Goal: Transaction & Acquisition: Book appointment/travel/reservation

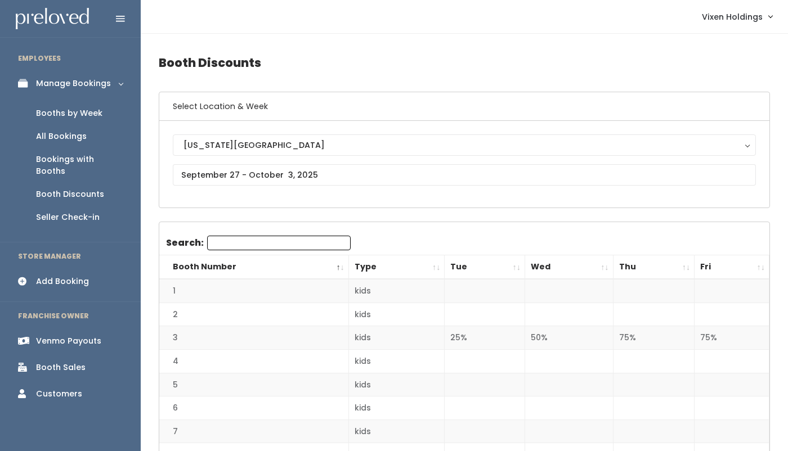
click at [80, 276] on div "Add Booking" at bounding box center [62, 282] width 53 height 12
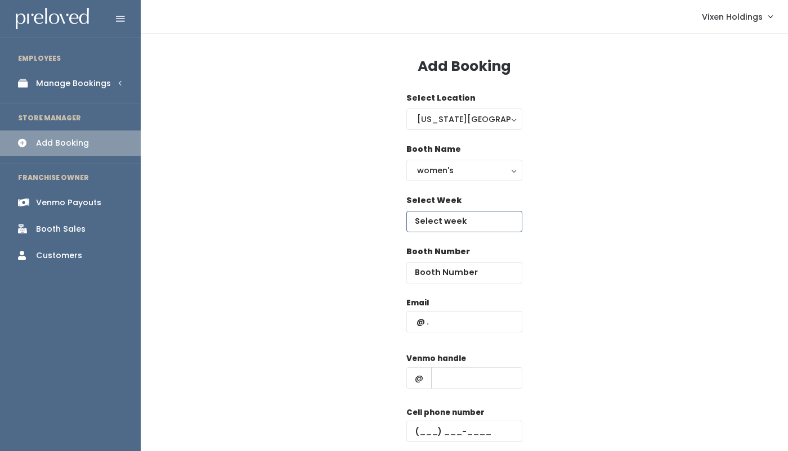
click at [448, 220] on input "text" at bounding box center [464, 221] width 116 height 21
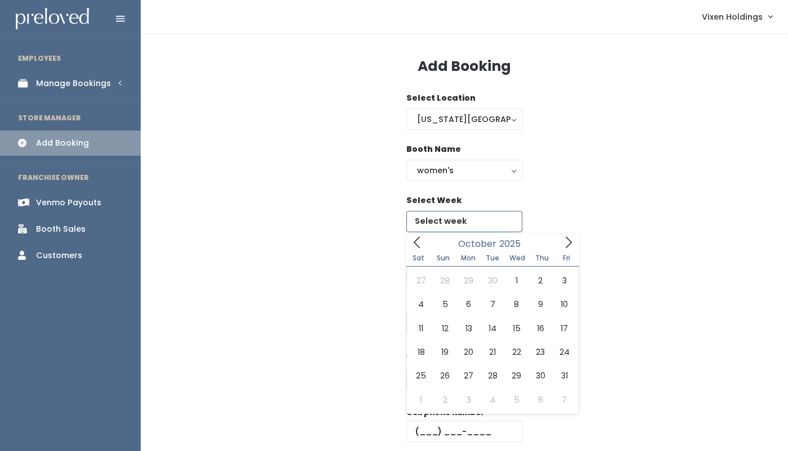
click at [567, 244] on icon at bounding box center [568, 242] width 12 height 12
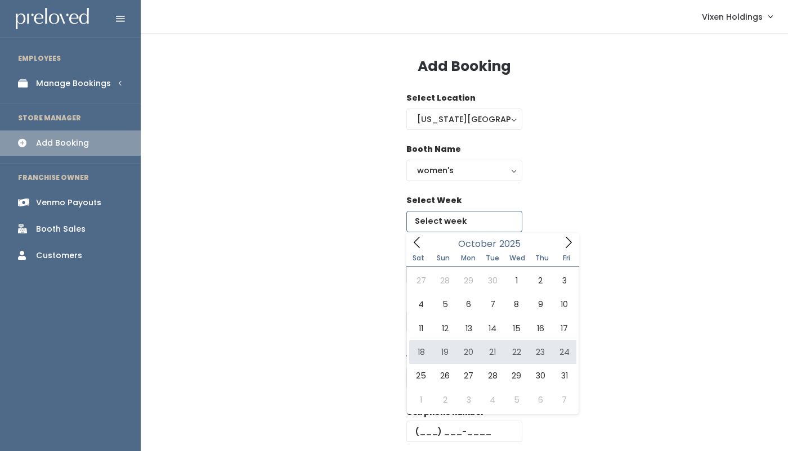
type input "October 18 to October 24"
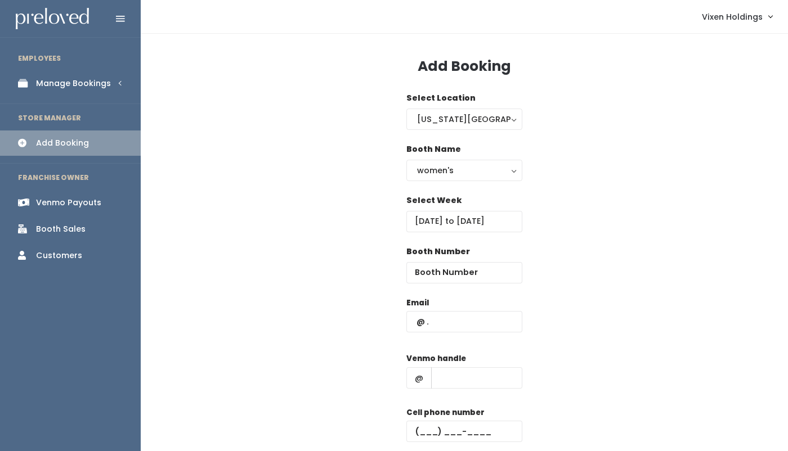
click at [284, 210] on div "Select Week October 18 to October 24" at bounding box center [464, 220] width 611 height 51
click at [432, 271] on input "number" at bounding box center [464, 272] width 116 height 21
type input "40"
click at [416, 320] on input "text" at bounding box center [464, 321] width 116 height 21
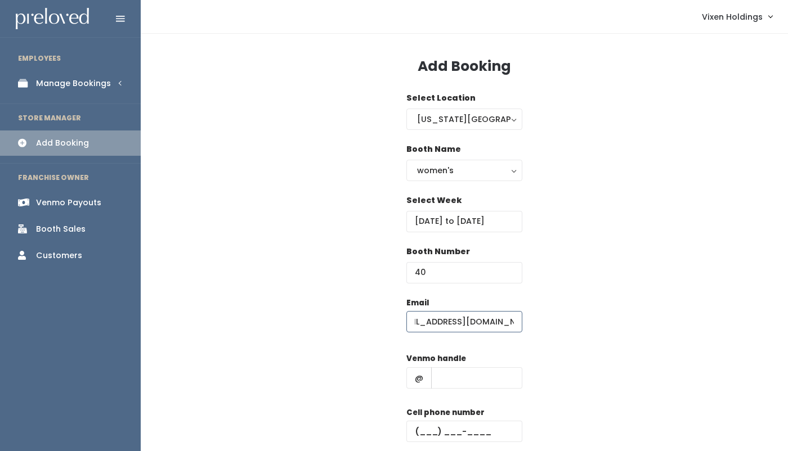
click at [412, 323] on input "jimmiesandyy2k@yahoo.com" at bounding box center [464, 321] width 116 height 21
type input "jimmiesandyy2k@yahoo.com"
click at [415, 426] on input "text" at bounding box center [464, 431] width 116 height 21
type input "(405) 206-8801"
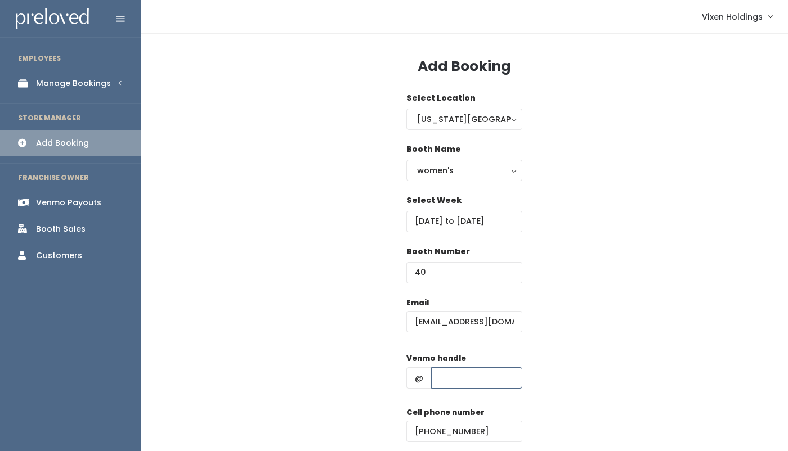
click at [454, 373] on input "text" at bounding box center [476, 377] width 91 height 21
type input "x"
click at [590, 345] on div "Email jimmiesandyy2k@yahoo.com Venmo handle @ x Cell phone number (405) 206-880…" at bounding box center [464, 396] width 611 height 199
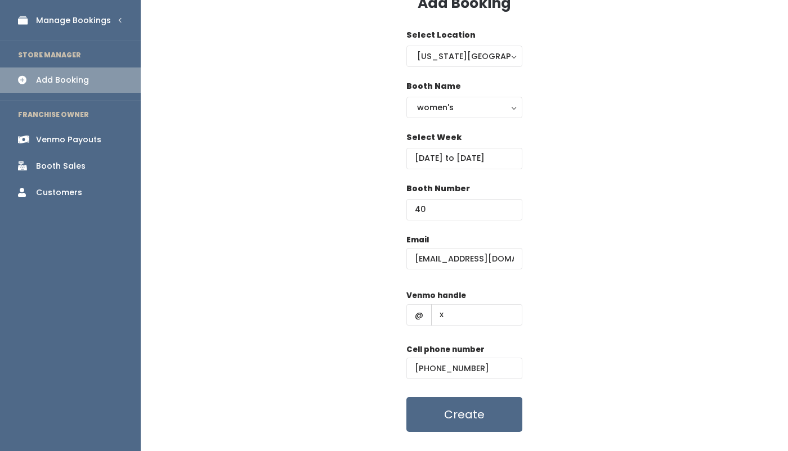
scroll to position [87, 0]
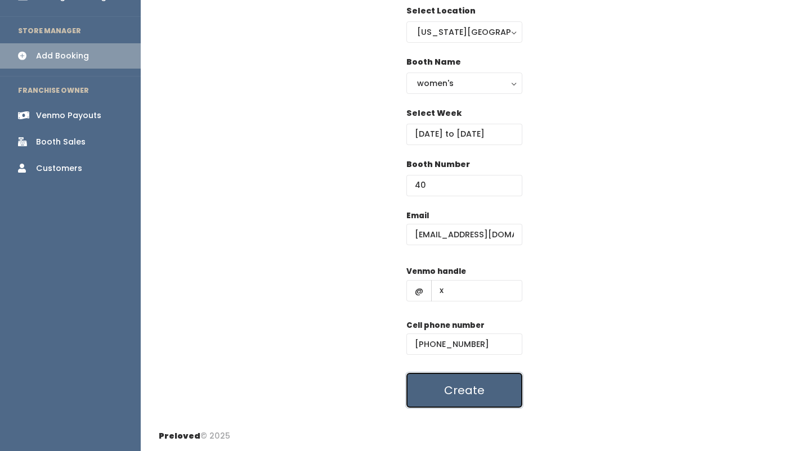
click at [457, 396] on button "Create" at bounding box center [464, 390] width 116 height 35
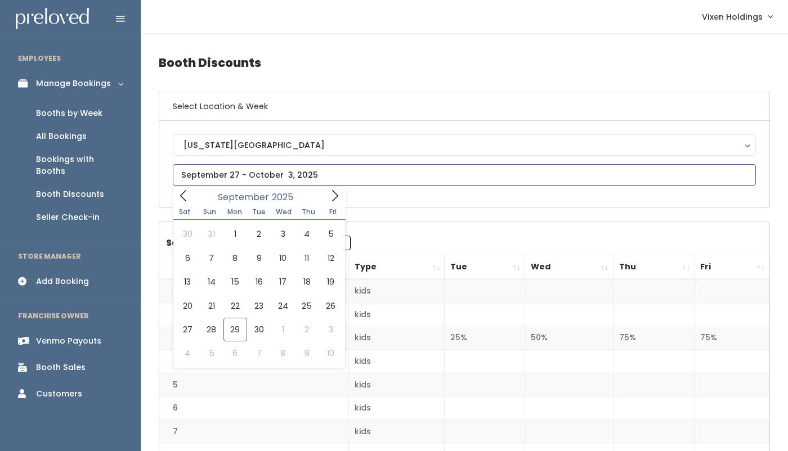
click at [222, 176] on input "text" at bounding box center [464, 174] width 583 height 21
click at [87, 120] on link "Booths by Week" at bounding box center [70, 113] width 141 height 23
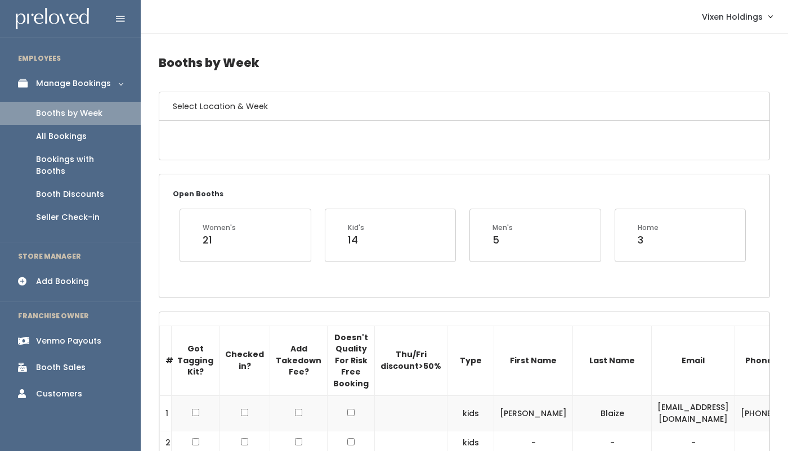
click at [88, 113] on div "Booths by Week" at bounding box center [69, 113] width 66 height 12
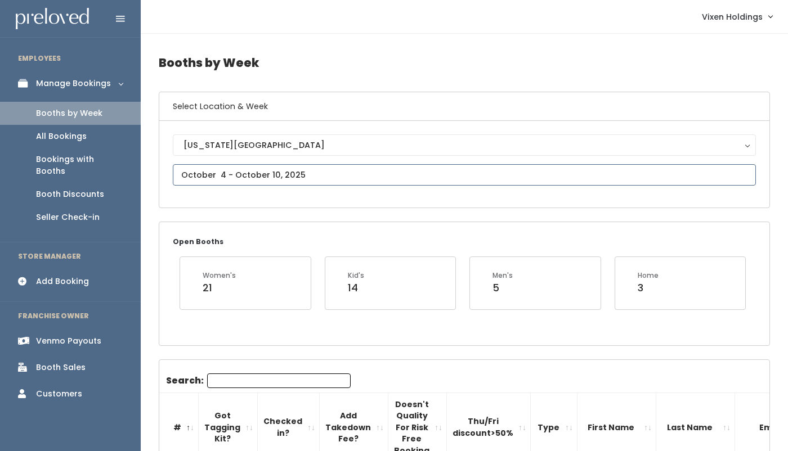
click at [266, 176] on input "text" at bounding box center [464, 174] width 583 height 21
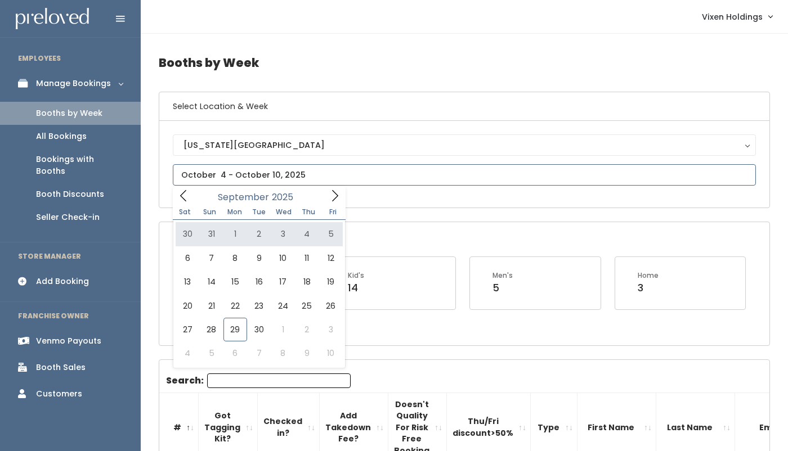
click at [332, 194] on icon at bounding box center [335, 196] width 12 height 12
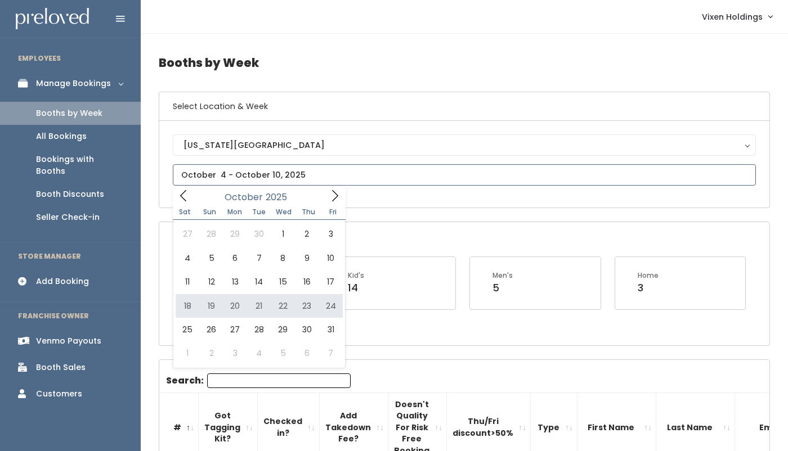
type input "October 18 to October 24"
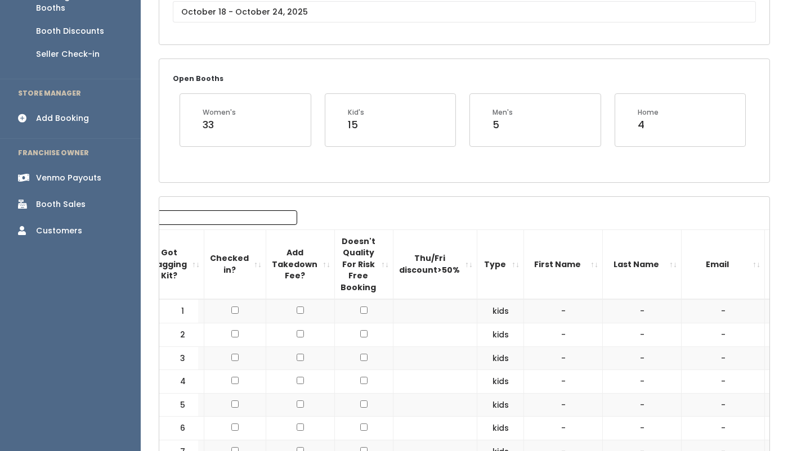
scroll to position [113, 0]
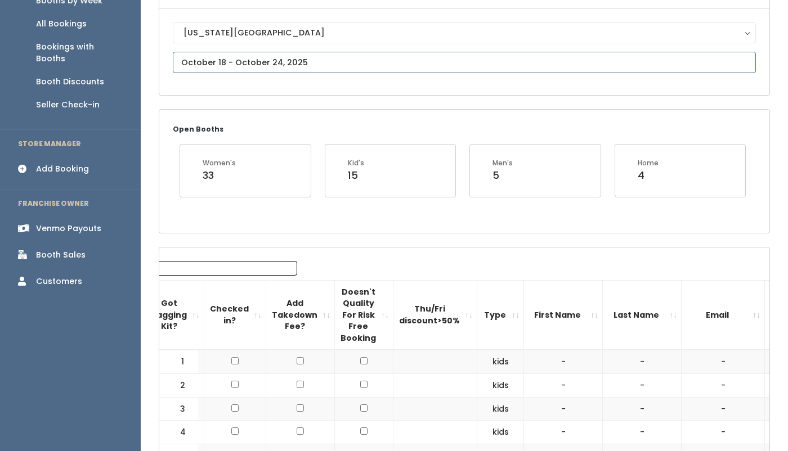
click at [263, 64] on input "text" at bounding box center [464, 62] width 583 height 21
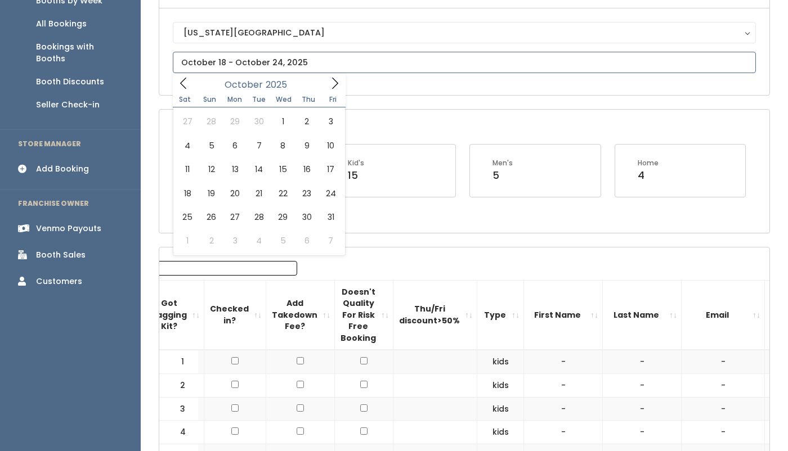
click at [334, 81] on icon at bounding box center [335, 83] width 12 height 12
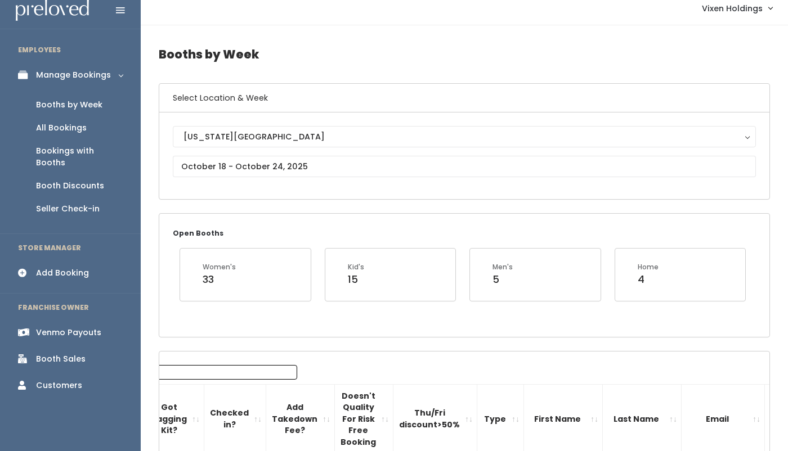
scroll to position [0, 0]
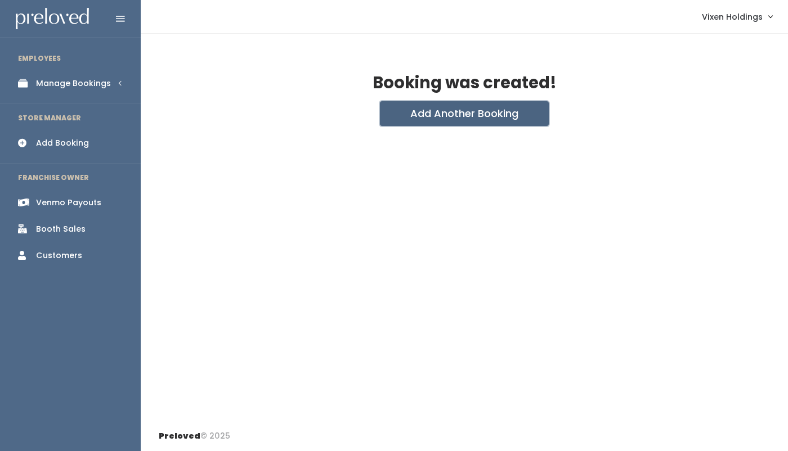
click at [471, 119] on button "Add Another Booking" at bounding box center [464, 113] width 169 height 25
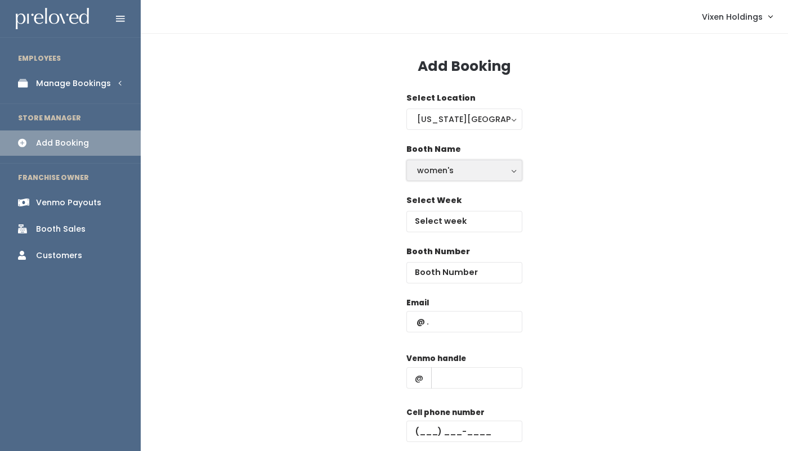
click at [468, 161] on button "women's" at bounding box center [464, 170] width 116 height 21
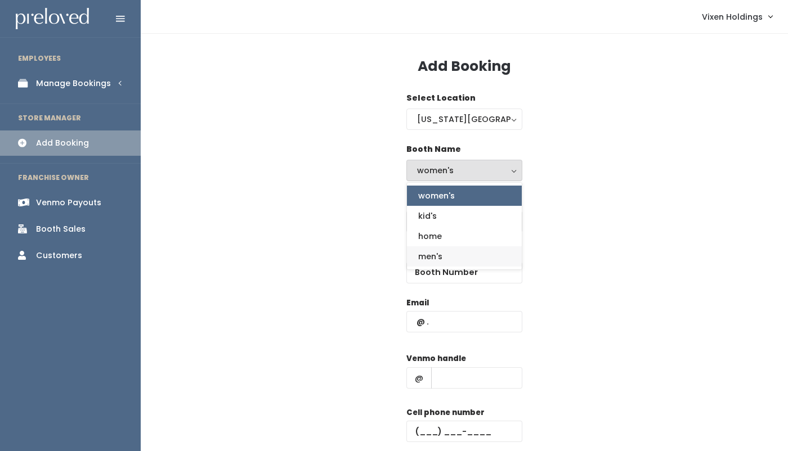
click at [431, 257] on span "men's" at bounding box center [430, 256] width 24 height 12
select select "mens"
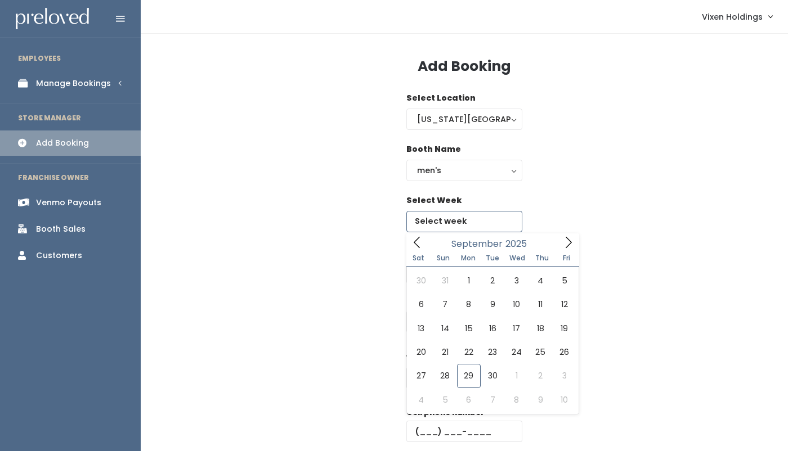
click at [439, 222] on input "text" at bounding box center [464, 221] width 116 height 21
click at [569, 242] on icon at bounding box center [568, 242] width 12 height 12
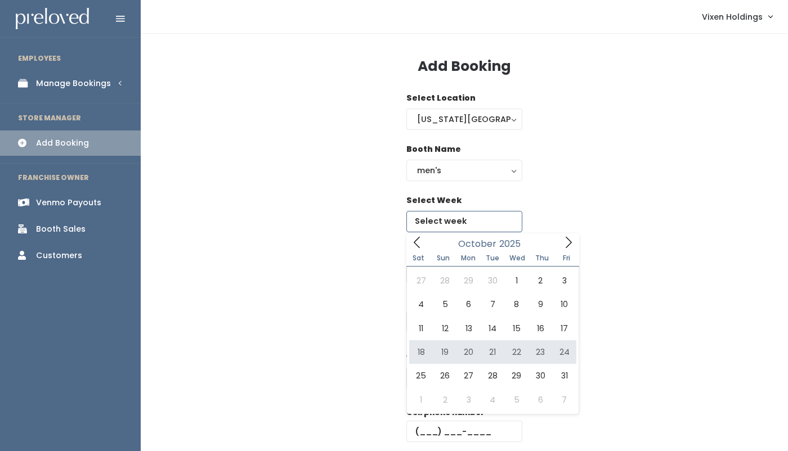
type input "October 18 to October 24"
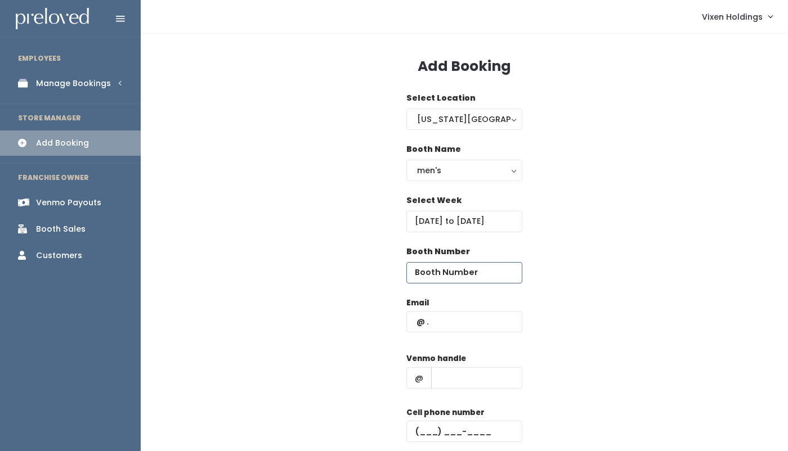
click at [468, 271] on input "number" at bounding box center [464, 272] width 116 height 21
type input "56"
click at [416, 322] on input "text" at bounding box center [464, 321] width 116 height 21
type input "[EMAIL_ADDRESS][DOMAIN_NAME]"
click at [464, 376] on input "text" at bounding box center [476, 377] width 91 height 21
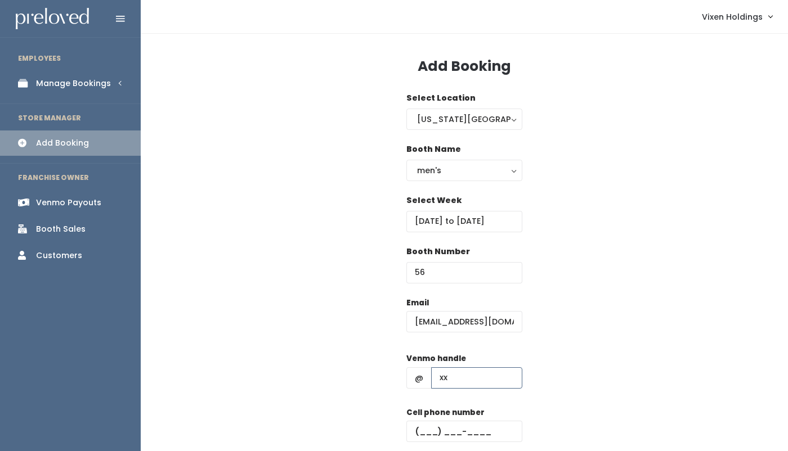
type input "xx"
click at [416, 428] on input "text" at bounding box center [464, 431] width 116 height 21
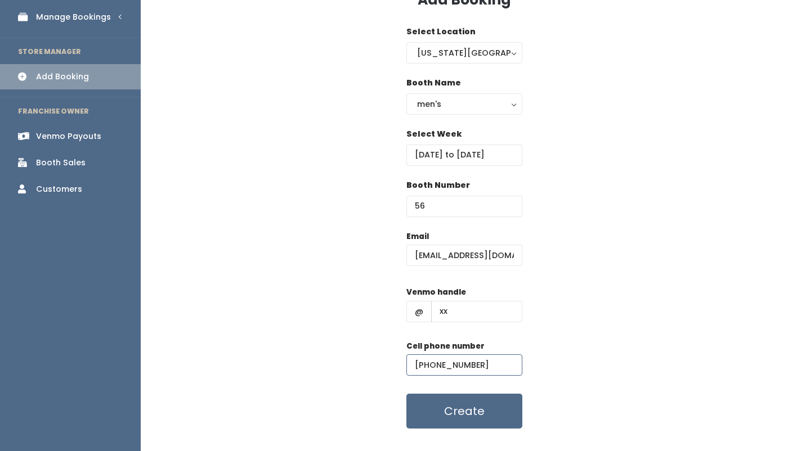
scroll to position [87, 0]
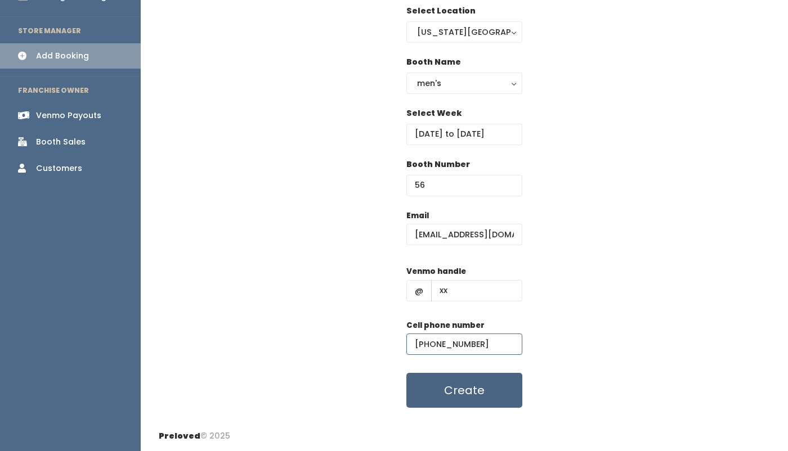
type input "[PHONE_NUMBER]"
click at [457, 381] on button "Create" at bounding box center [464, 390] width 116 height 35
